Goal: Task Accomplishment & Management: Manage account settings

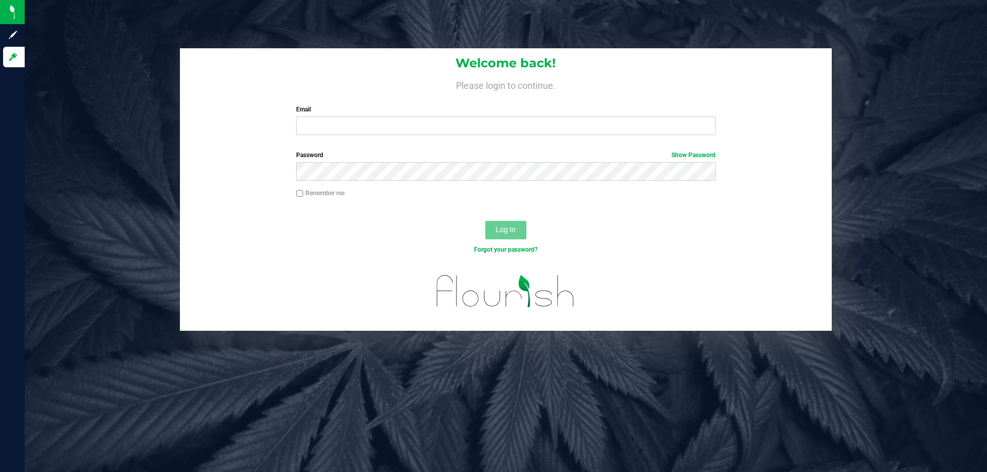
click at [345, 137] on div "Welcome back! Please login to continue. Email Required Please format your email…" at bounding box center [506, 95] width 652 height 95
click at [350, 126] on input "Email" at bounding box center [505, 126] width 419 height 19
type input "[EMAIL_ADDRESS][DOMAIN_NAME]"
click at [485, 221] on button "Log In" at bounding box center [505, 230] width 41 height 19
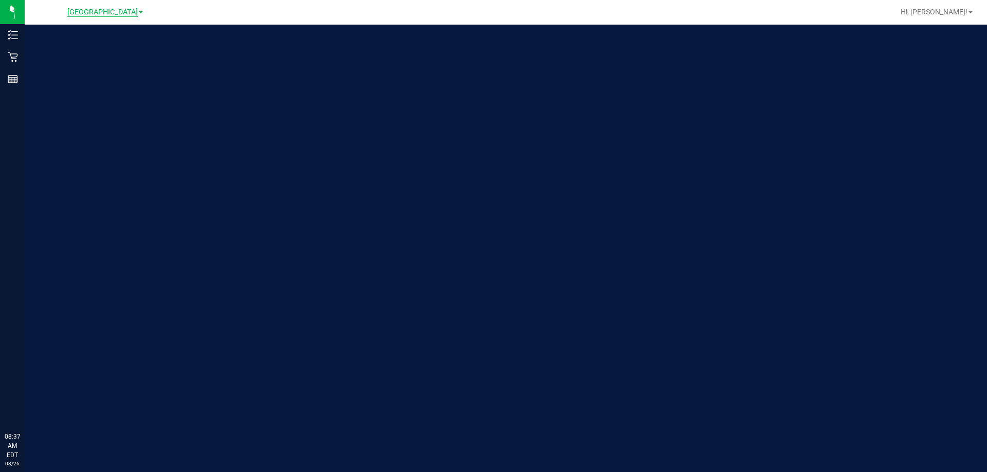
click at [127, 14] on span "[GEOGRAPHIC_DATA]" at bounding box center [102, 12] width 70 height 9
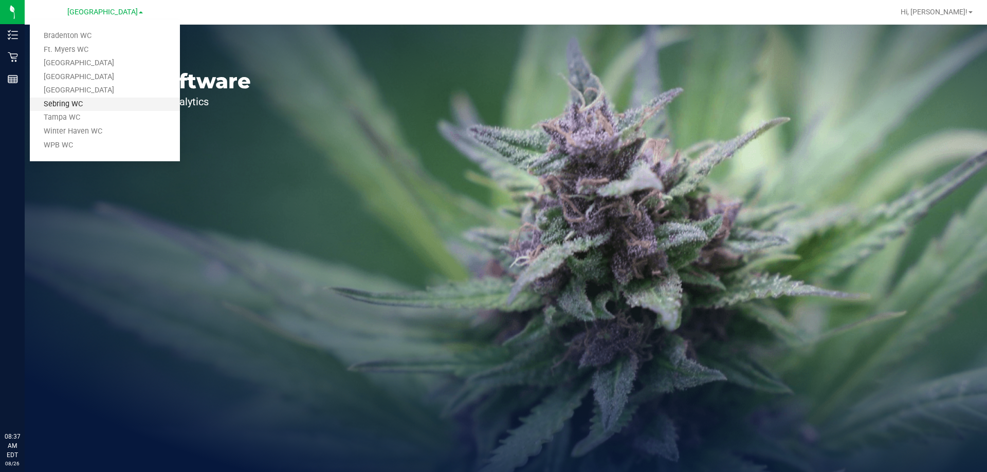
click at [106, 108] on link "Sebring WC" at bounding box center [105, 105] width 150 height 14
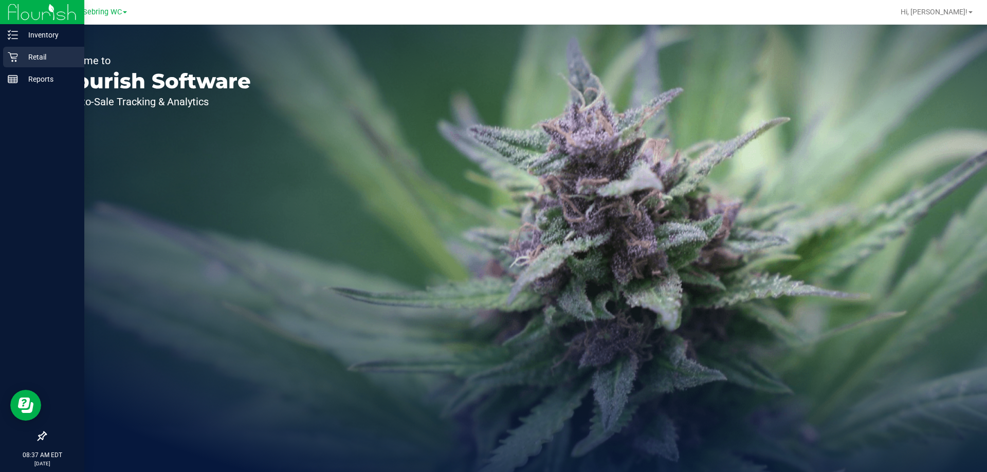
click at [2, 56] on link "Retail" at bounding box center [42, 58] width 84 height 22
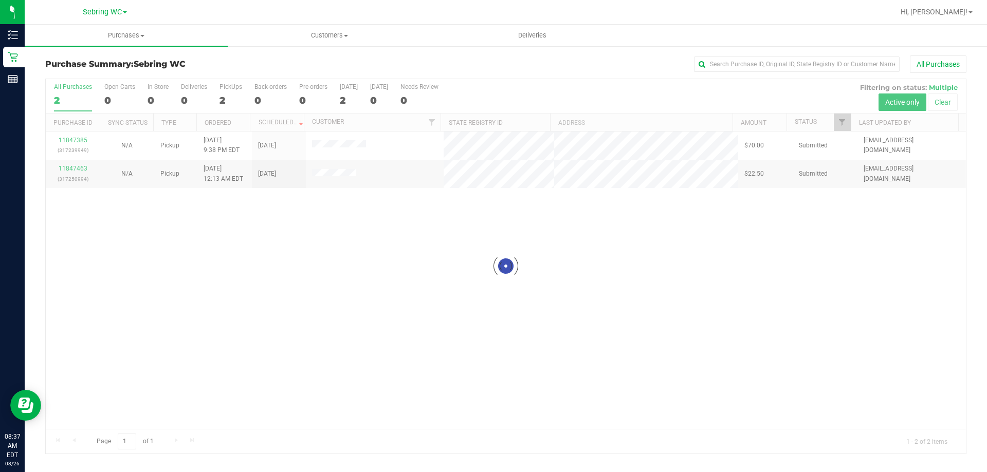
click at [202, 256] on div at bounding box center [506, 266] width 920 height 375
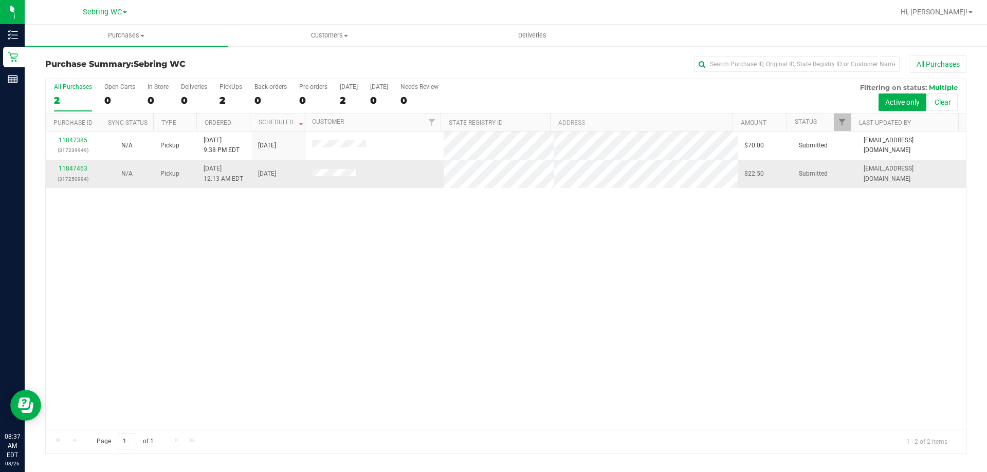
click at [78, 162] on td "11847463 (317250994)" at bounding box center [73, 174] width 54 height 28
click at [77, 166] on link "11847463" at bounding box center [73, 168] width 29 height 7
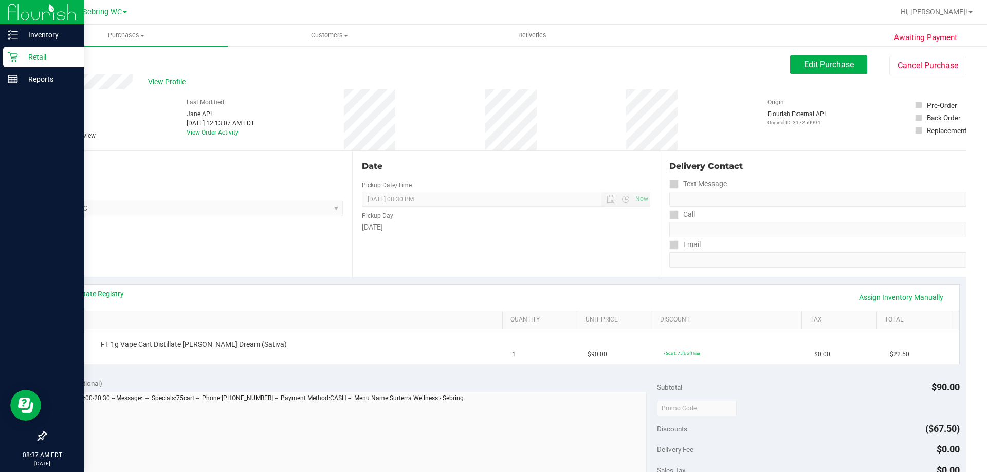
click at [29, 51] on p "Retail" at bounding box center [49, 57] width 62 height 12
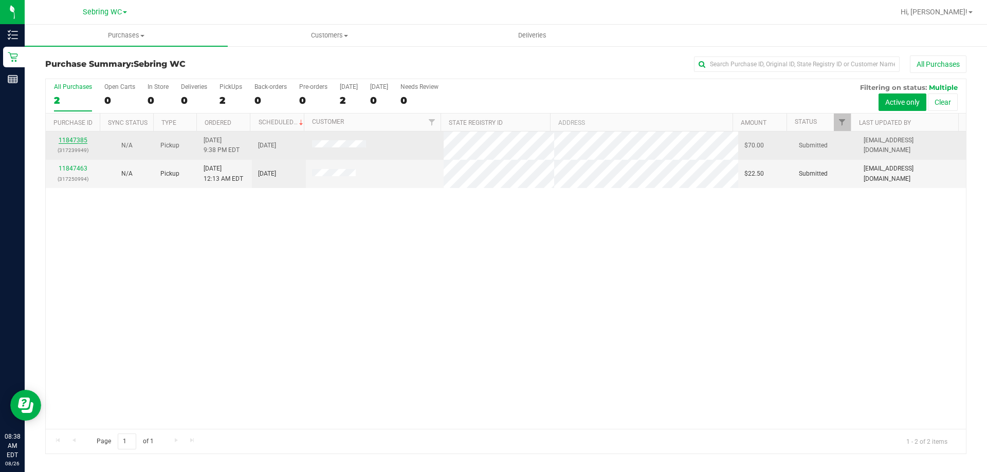
click at [82, 139] on link "11847385" at bounding box center [73, 140] width 29 height 7
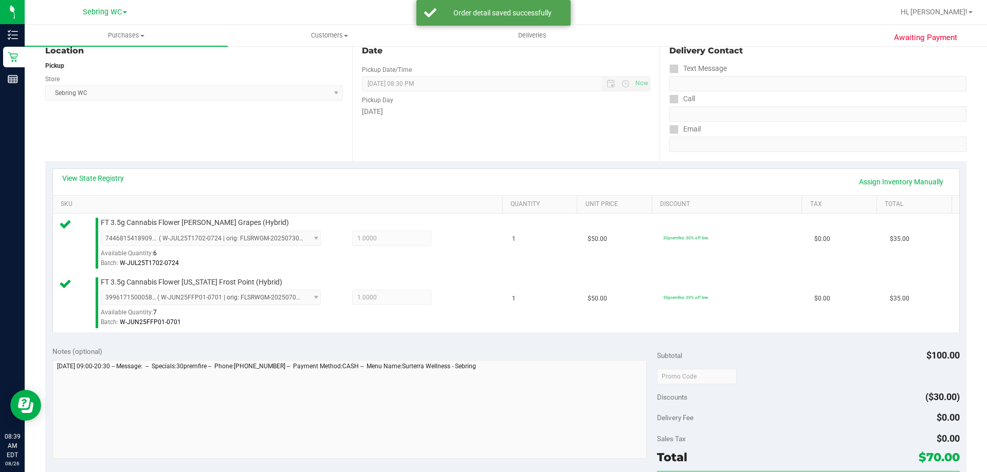
scroll to position [308, 0]
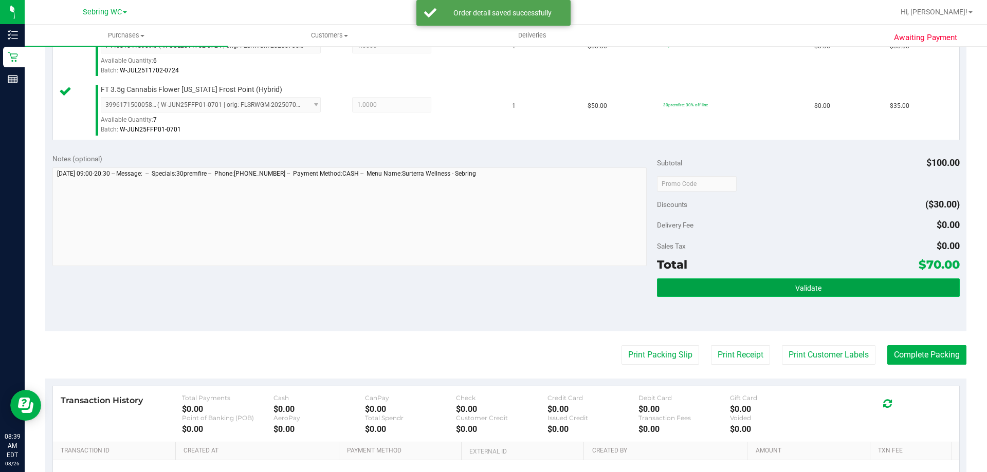
click at [834, 290] on button "Validate" at bounding box center [808, 288] width 302 height 19
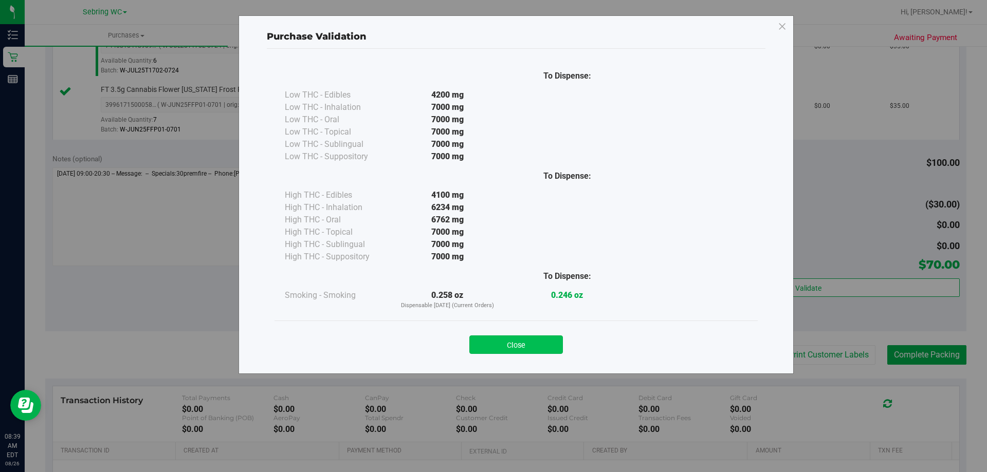
click at [519, 342] on button "Close" at bounding box center [516, 345] width 94 height 19
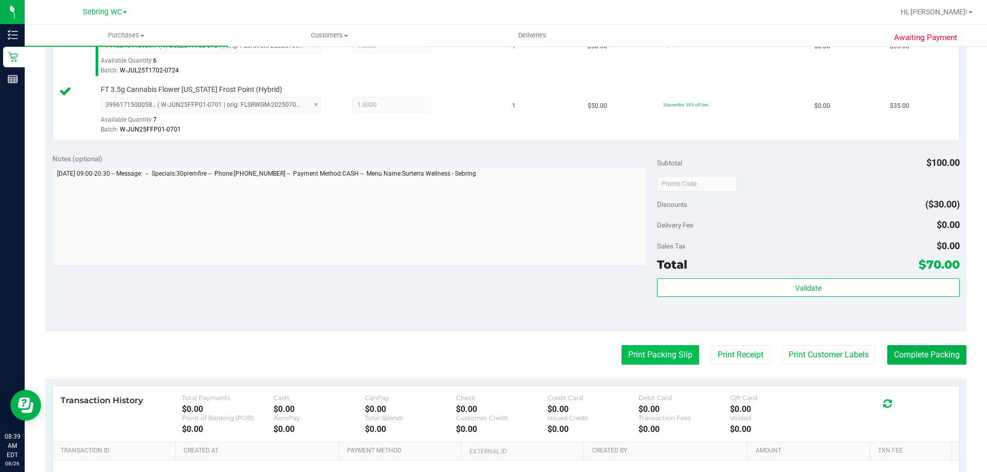
click at [675, 356] on button "Print Packing Slip" at bounding box center [660, 355] width 78 height 20
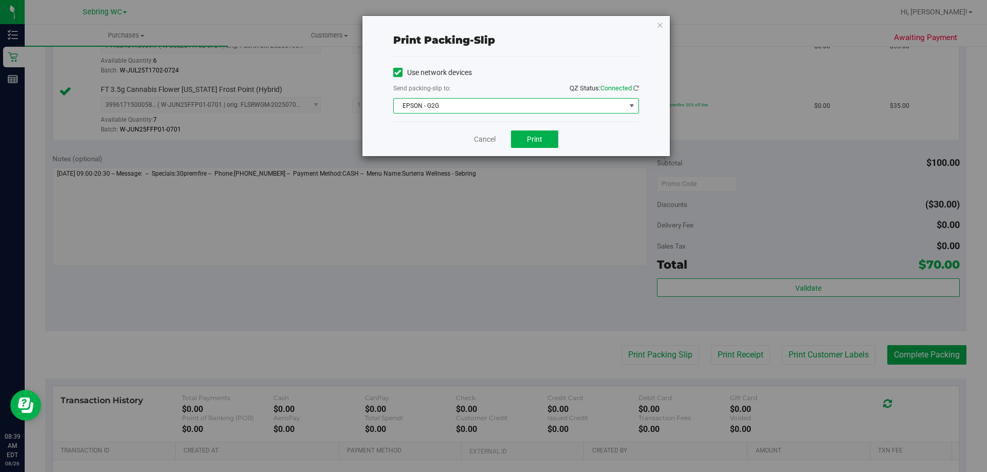
click at [485, 102] on span "EPSON - G2G" at bounding box center [510, 106] width 232 height 14
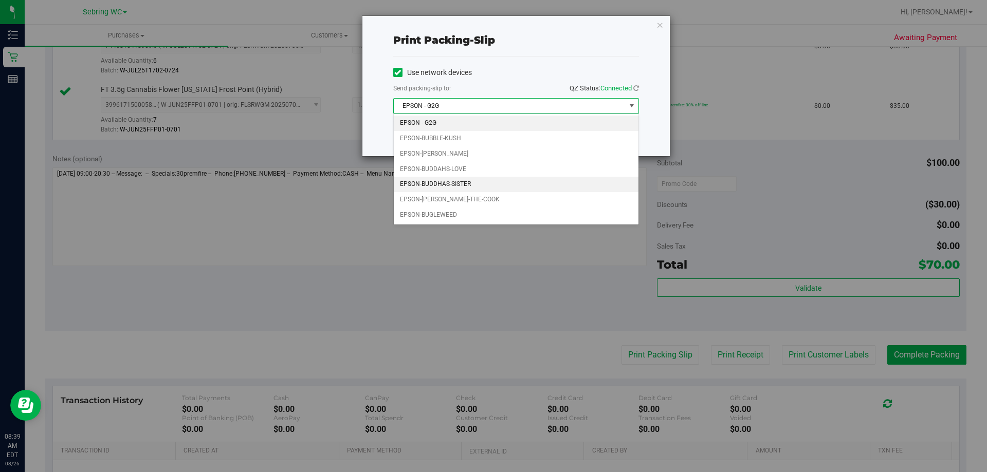
click at [481, 180] on li "EPSON-BUDDHAS-SISTER" at bounding box center [516, 184] width 245 height 15
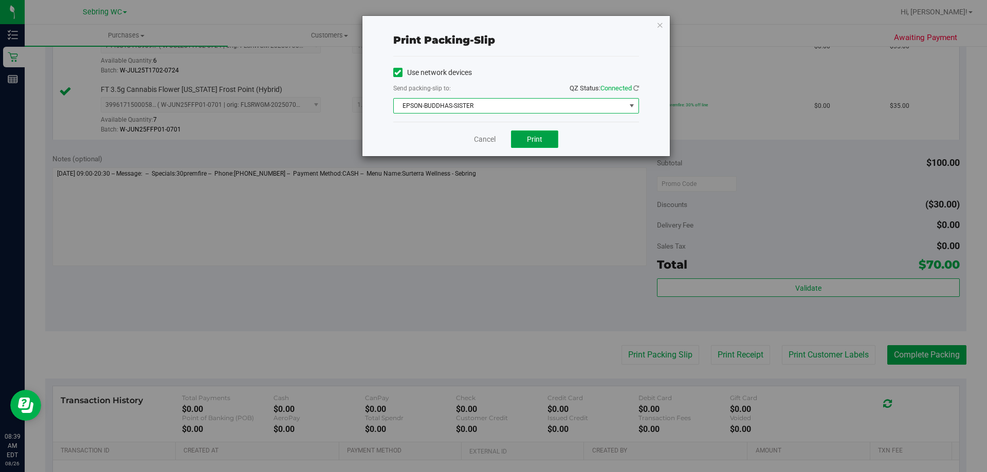
click at [521, 136] on button "Print" at bounding box center [534, 139] width 47 height 17
click at [480, 141] on link "Cancel" at bounding box center [485, 139] width 22 height 11
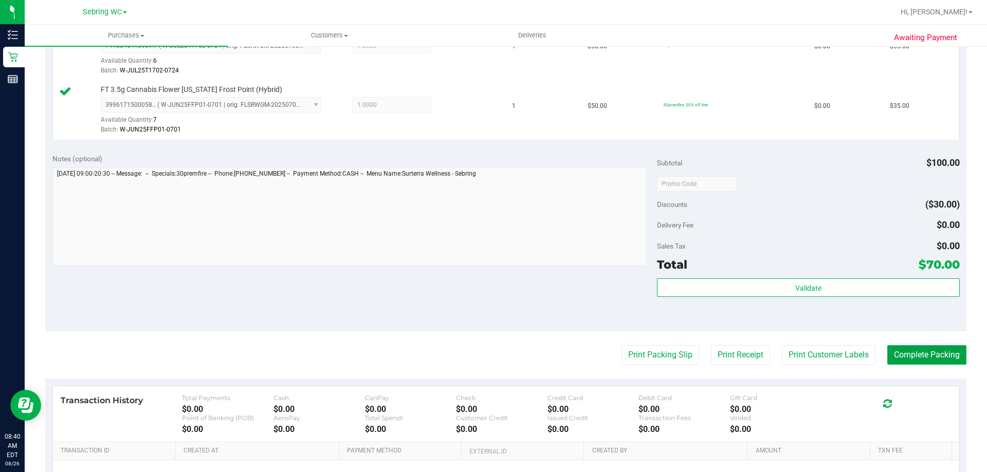
click at [918, 352] on button "Complete Packing" at bounding box center [926, 355] width 79 height 20
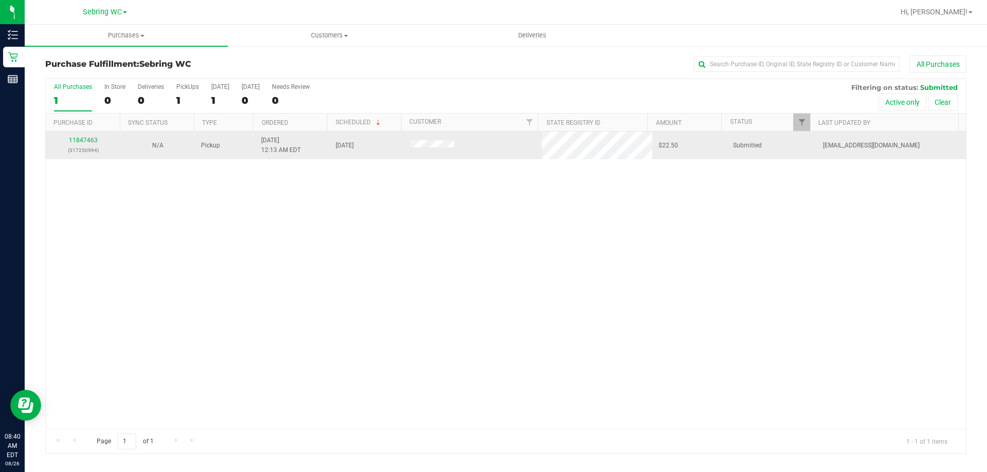
click at [88, 136] on div "11847463 (317250994)" at bounding box center [83, 146] width 62 height 20
click at [79, 138] on link "11847463" at bounding box center [83, 140] width 29 height 7
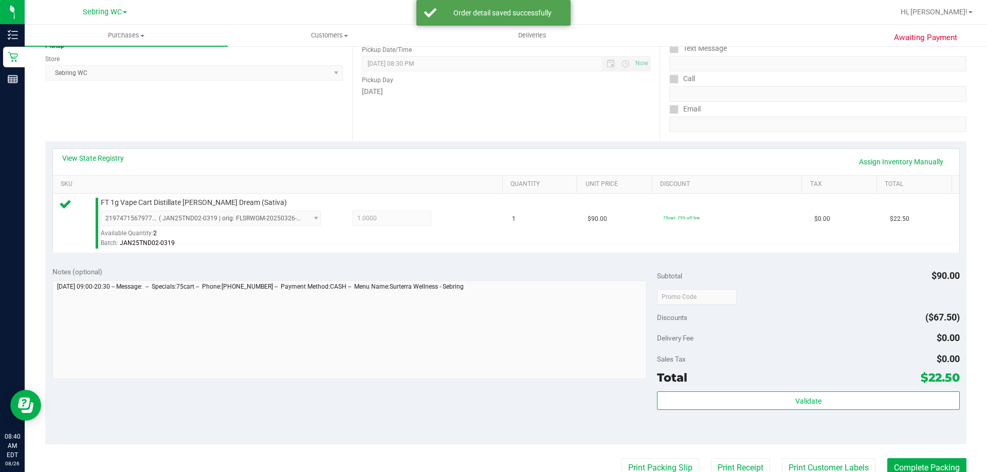
scroll to position [308, 0]
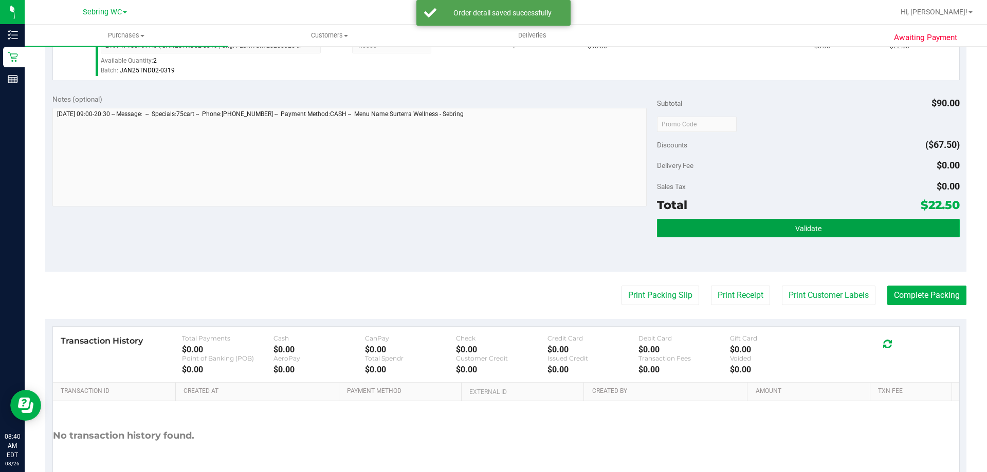
click at [781, 233] on button "Validate" at bounding box center [808, 228] width 302 height 19
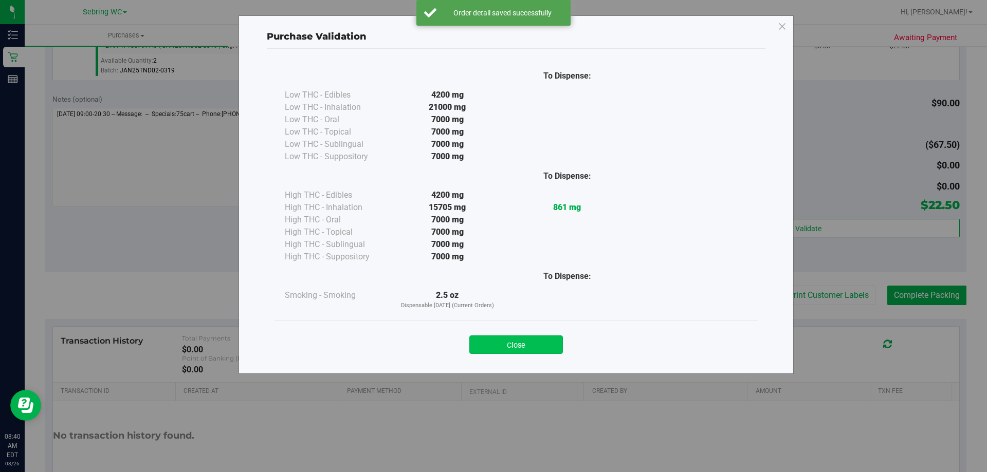
click at [541, 346] on button "Close" at bounding box center [516, 345] width 94 height 19
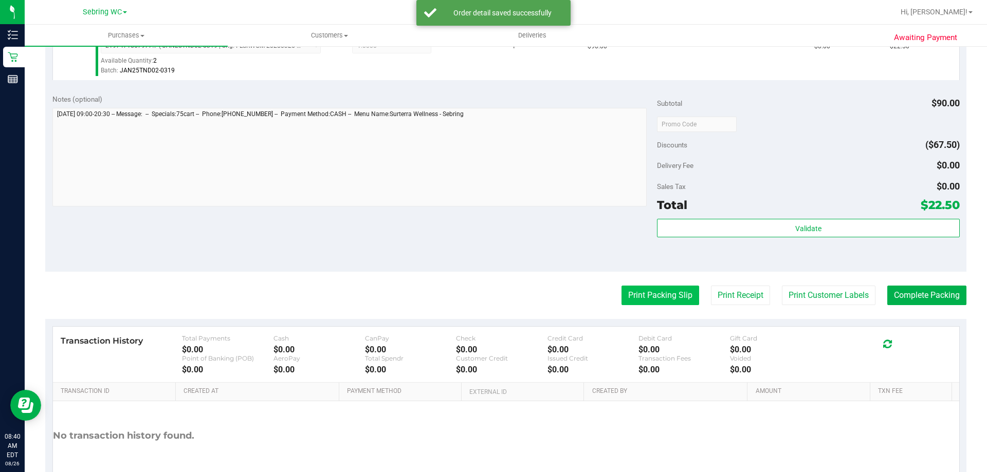
click at [631, 292] on button "Print Packing Slip" at bounding box center [660, 296] width 78 height 20
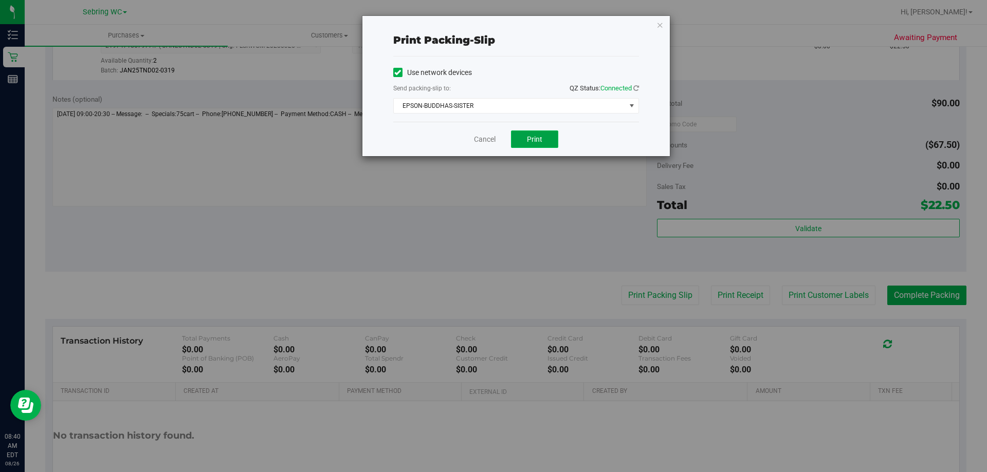
click at [534, 142] on span "Print" at bounding box center [534, 139] width 15 height 8
click at [484, 146] on div "Cancel Print" at bounding box center [516, 139] width 246 height 34
click at [484, 141] on link "Cancel" at bounding box center [485, 139] width 22 height 11
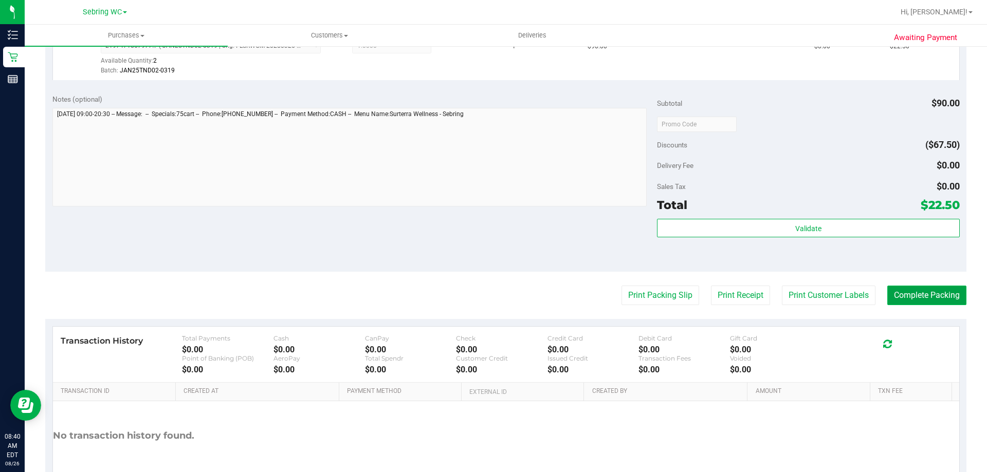
click at [912, 298] on button "Complete Packing" at bounding box center [926, 296] width 79 height 20
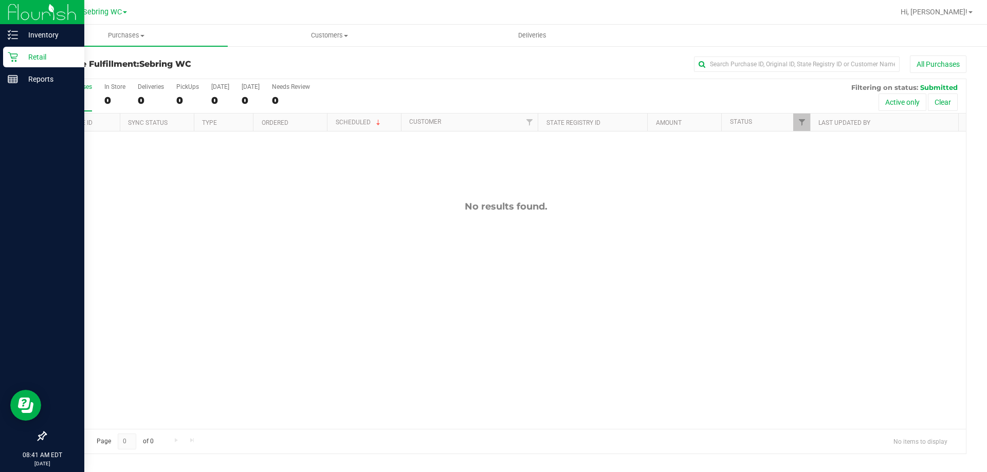
click at [21, 58] on p "Retail" at bounding box center [49, 57] width 62 height 12
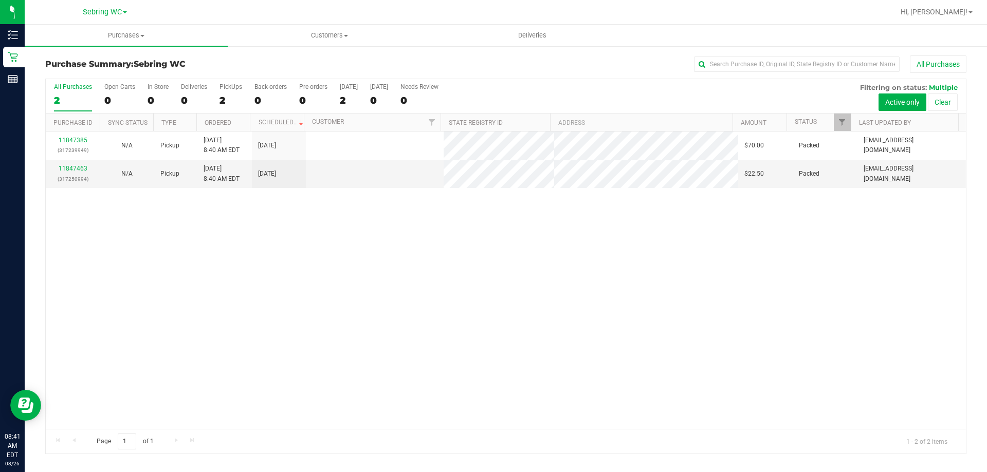
click at [383, 238] on div "11847385 (317239949) N/A Pickup [DATE] 8:40 AM EDT 8/26/2025 $70.00 Packed [EMA…" at bounding box center [506, 281] width 920 height 298
click at [957, 11] on span "Hi, [PERSON_NAME]!" at bounding box center [933, 12] width 67 height 8
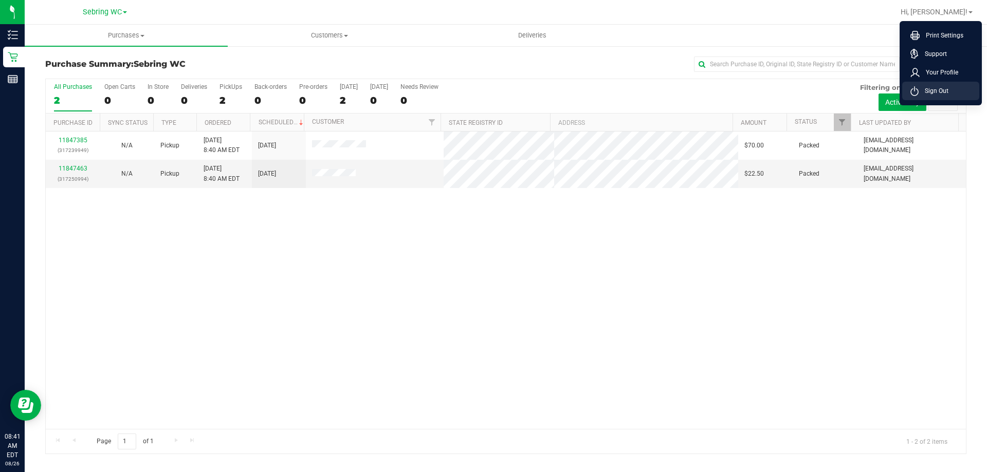
click at [917, 94] on icon at bounding box center [914, 91] width 7 height 7
